Goal: Book appointment/travel/reservation

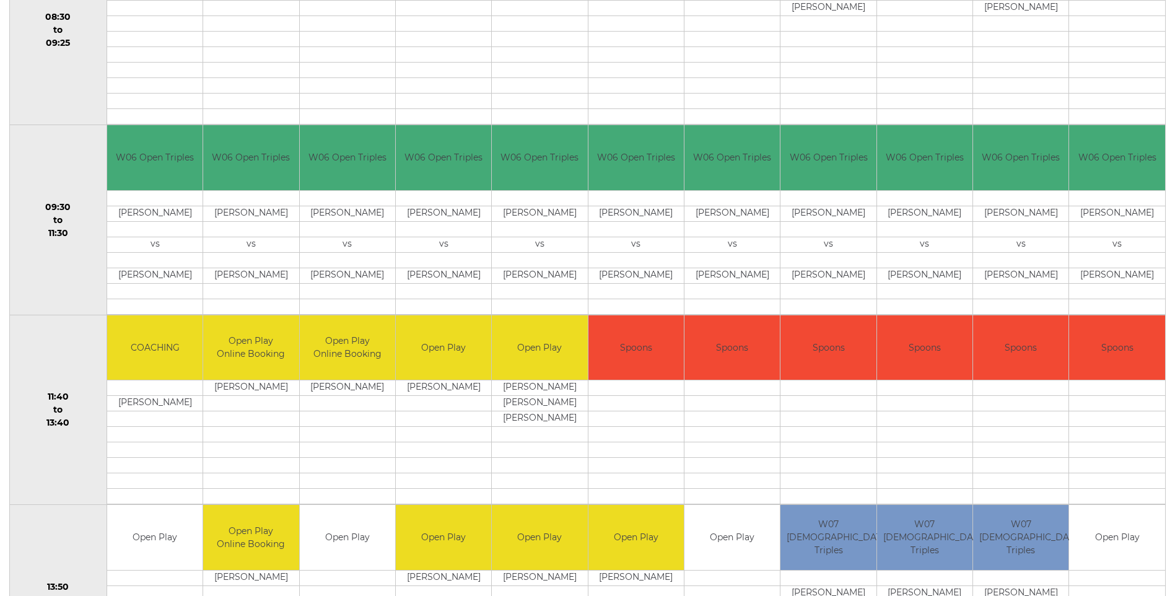
scroll to position [248, 0]
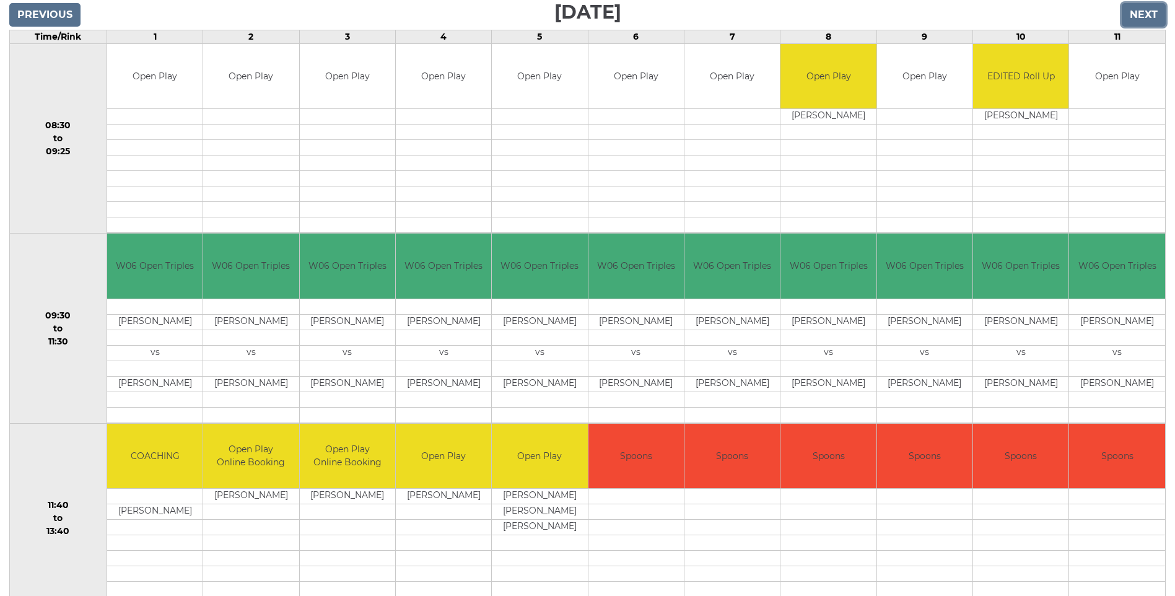
click at [1156, 14] on input "Next" at bounding box center [1144, 15] width 44 height 24
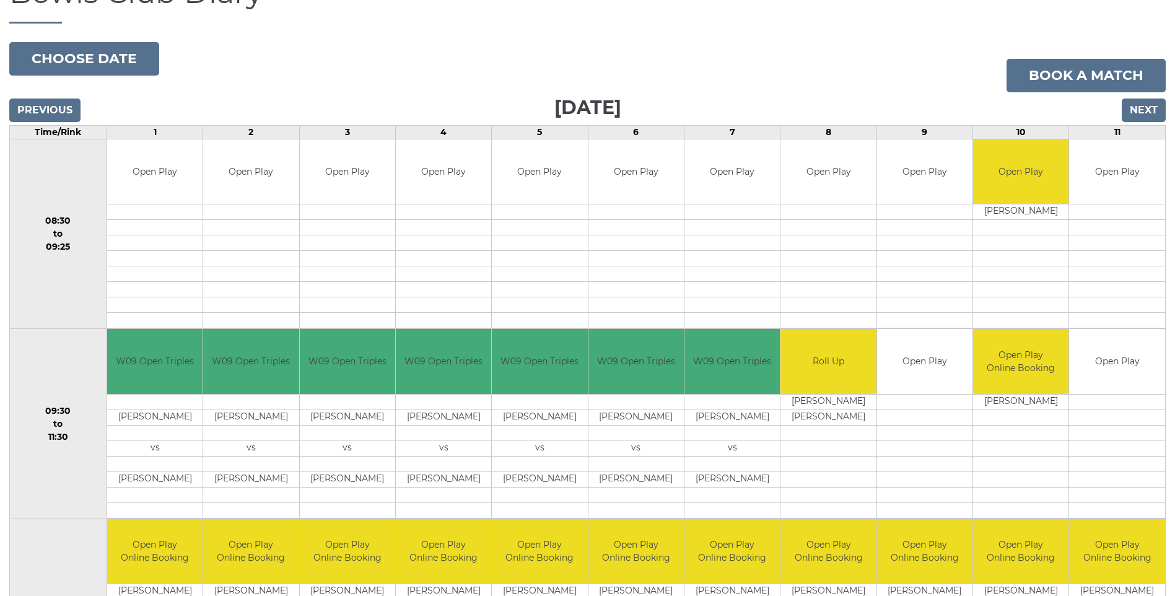
scroll to position [130, 0]
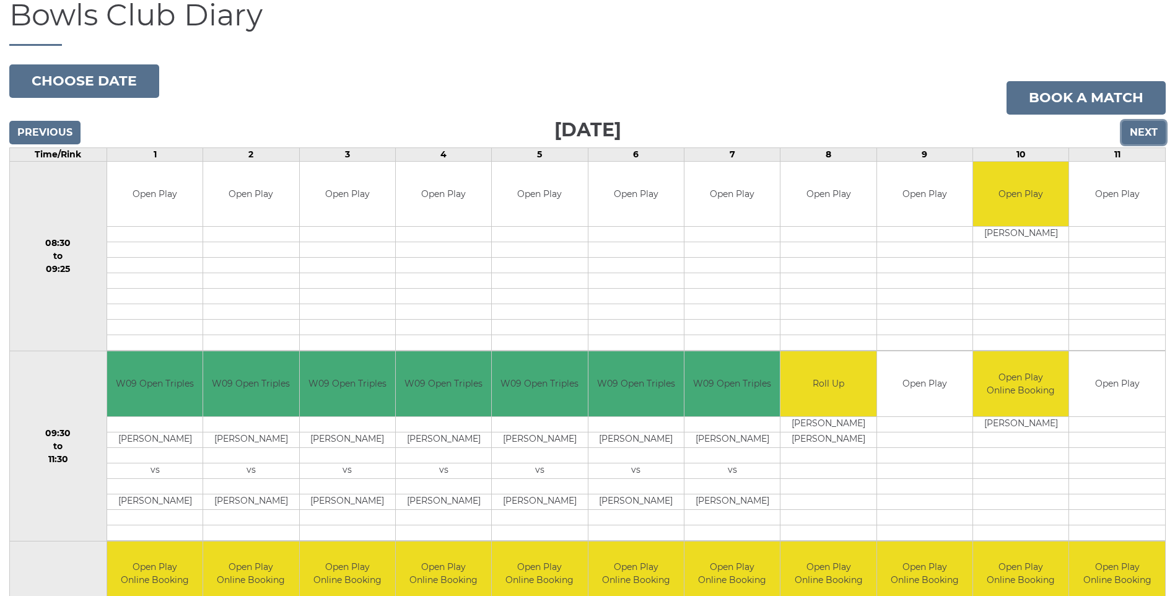
click at [1153, 129] on input "Next" at bounding box center [1144, 133] width 44 height 24
